Goal: Navigation & Orientation: Find specific page/section

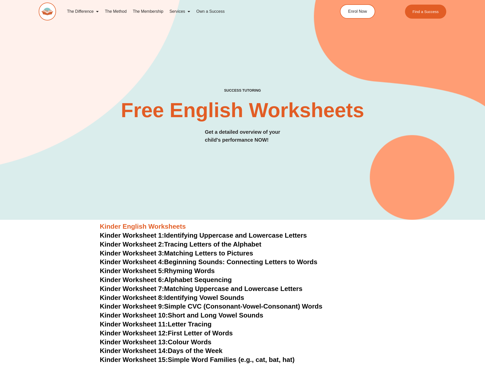
click at [176, 14] on link "Services" at bounding box center [180, 12] width 27 height 12
click at [182, 11] on link "Services" at bounding box center [180, 12] width 27 height 12
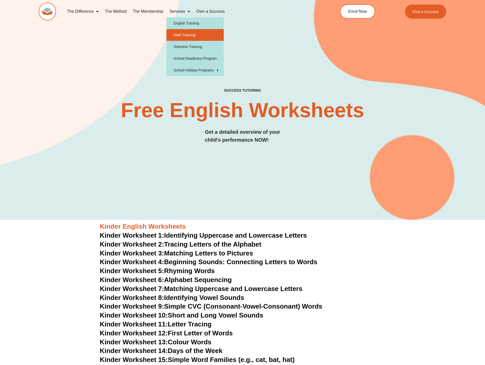
click at [187, 32] on link "Math Tutoring" at bounding box center [195, 35] width 57 height 12
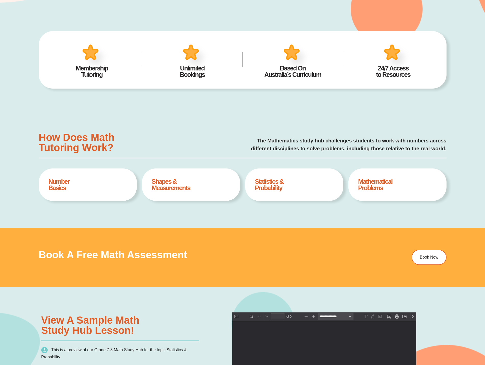
type input "*"
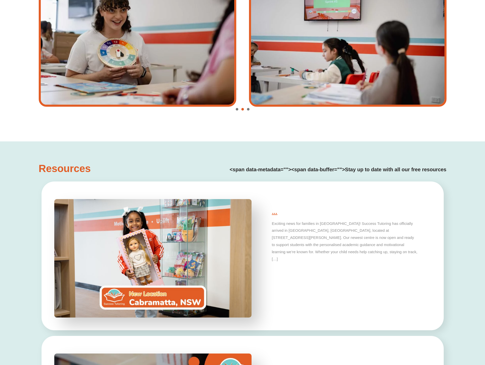
scroll to position [1097, 0]
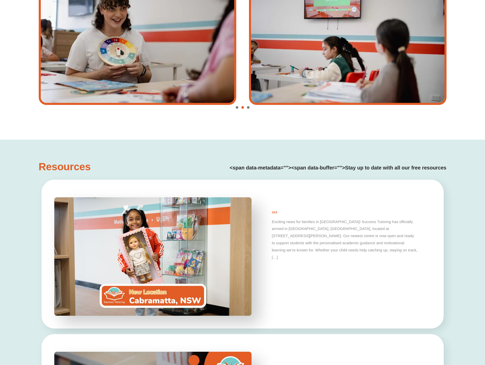
click at [73, 161] on h3 "Resources" at bounding box center [75, 166] width 72 height 10
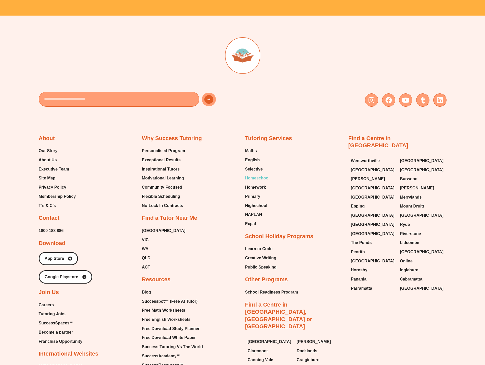
scroll to position [1862, 0]
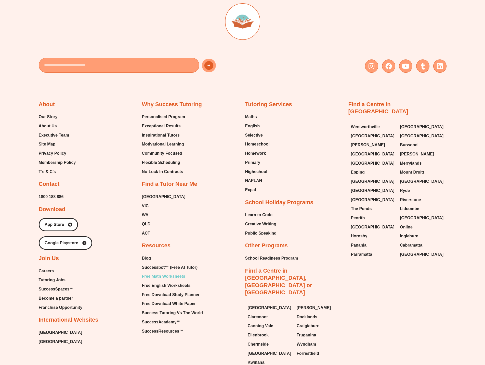
click at [175, 272] on span "Free Math Worksheets" at bounding box center [163, 276] width 43 height 8
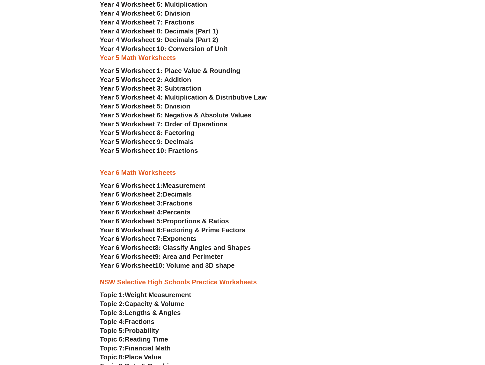
scroll to position [740, 0]
